Goal: Information Seeking & Learning: Understand process/instructions

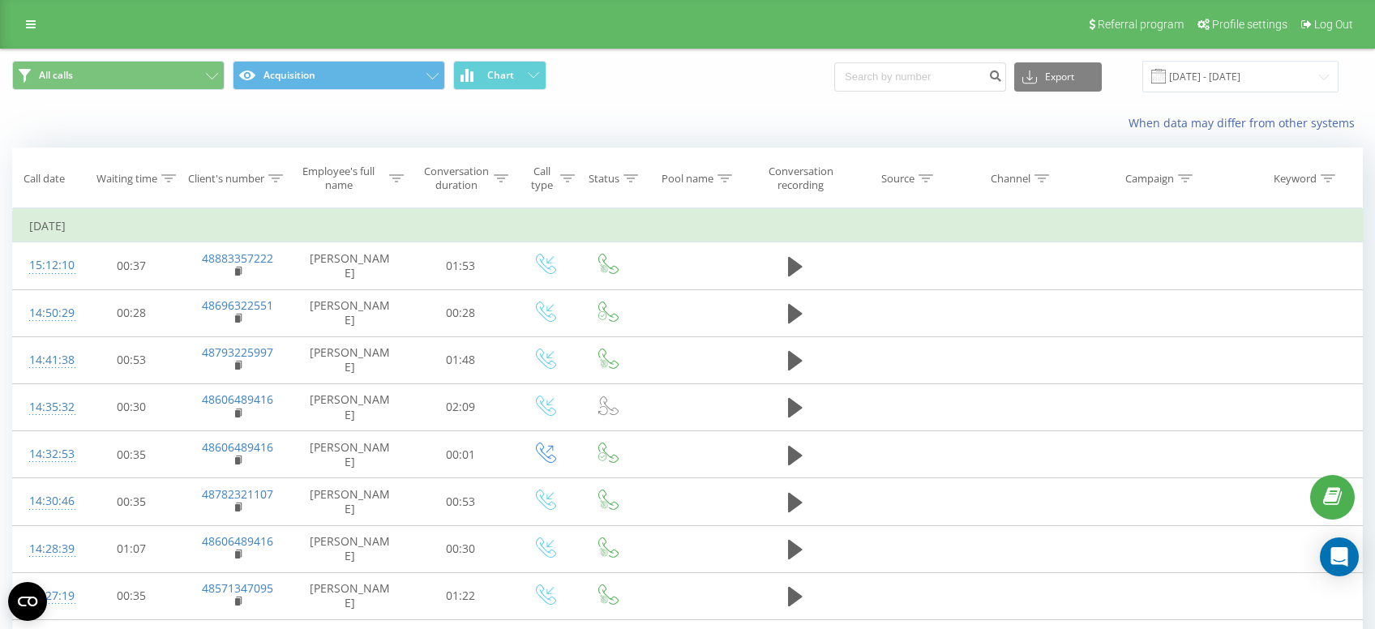
click at [500, 117] on div "When data may differ from other systems" at bounding box center [688, 123] width 1374 height 39
